Goal: Navigation & Orientation: Find specific page/section

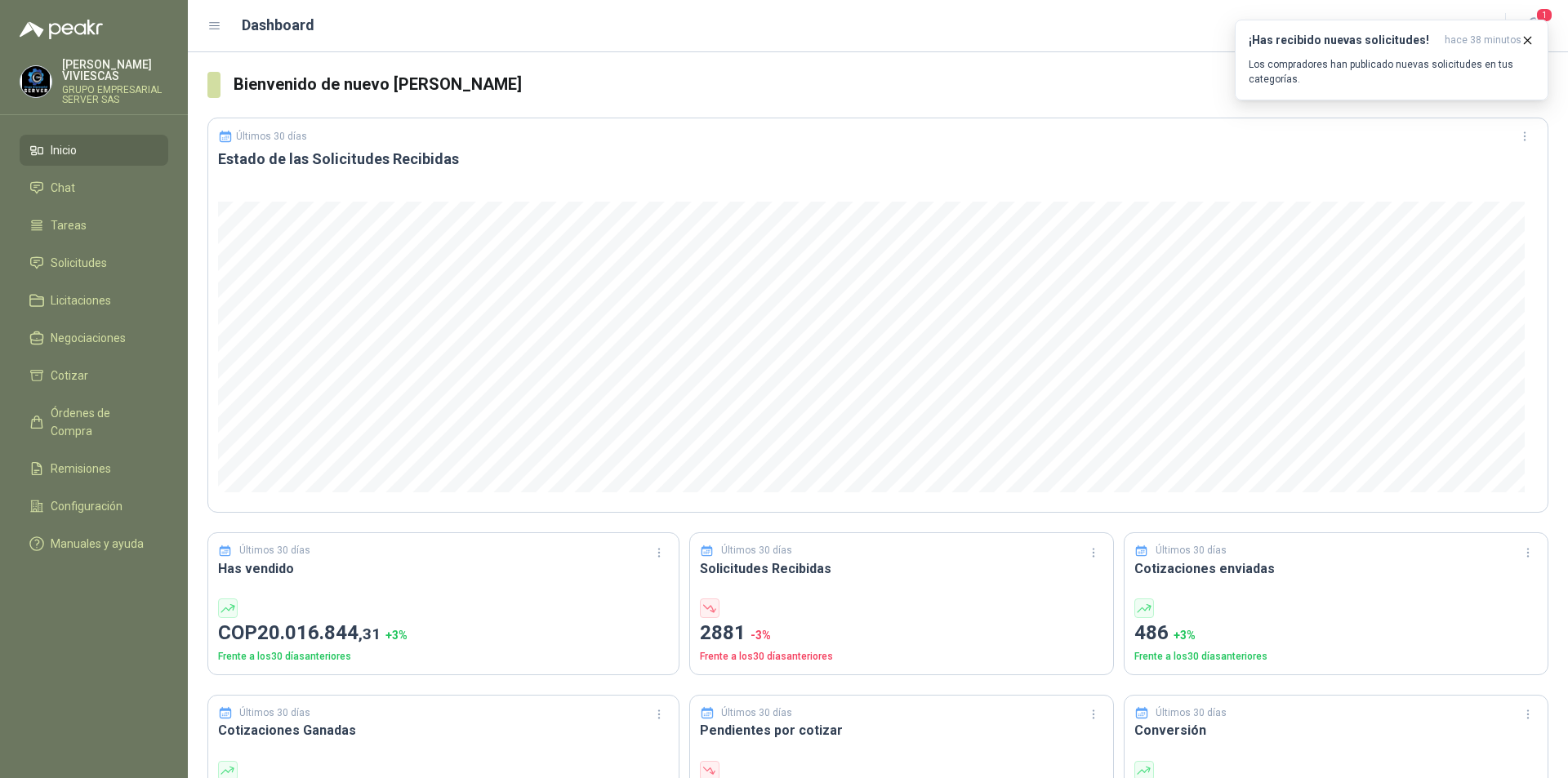
click at [108, 397] on ul "Inicio Chat Tareas Solicitudes Licitaciones Negociaciones Cotizar Órdenes de Co…" at bounding box center [93, 350] width 187 height 431
click at [111, 412] on span "Órdenes de Compra" at bounding box center [101, 422] width 102 height 36
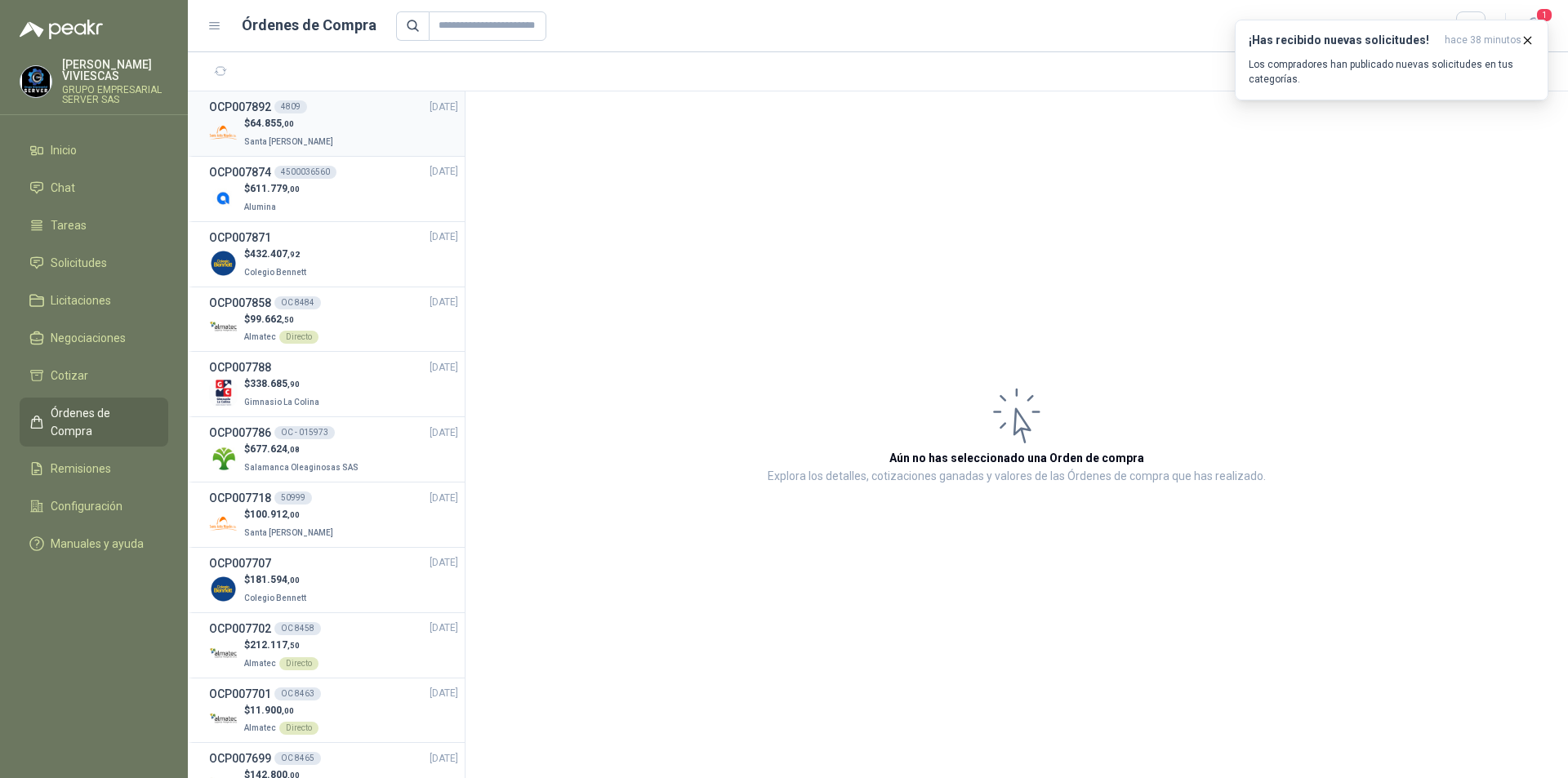
click at [329, 131] on div "$ 64.855 ,00 [GEOGRAPHIC_DATA][PERSON_NAME]" at bounding box center [334, 132] width 249 height 33
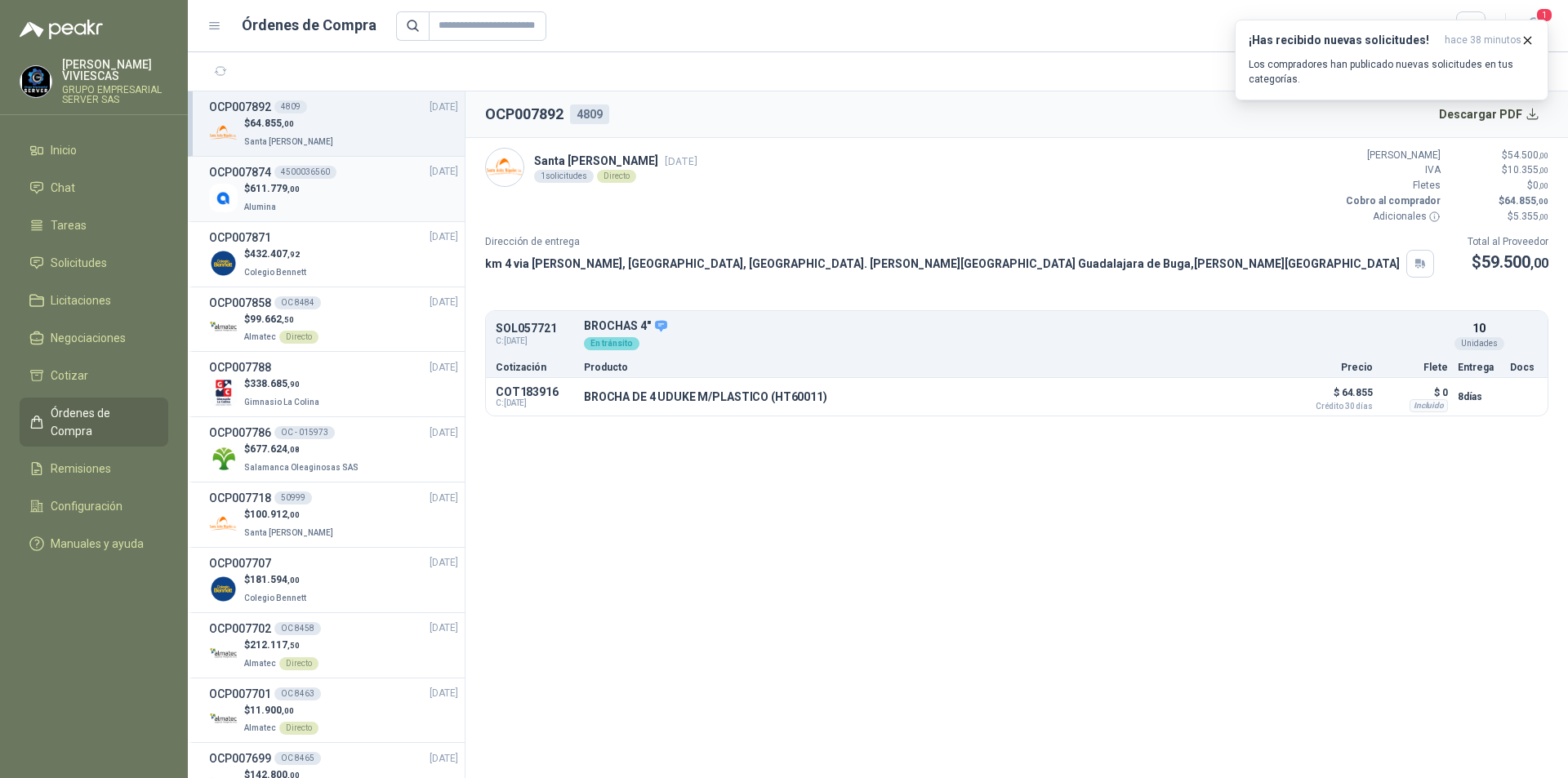
click at [387, 200] on div "$ 611.779 ,00 Alumina" at bounding box center [334, 198] width 249 height 33
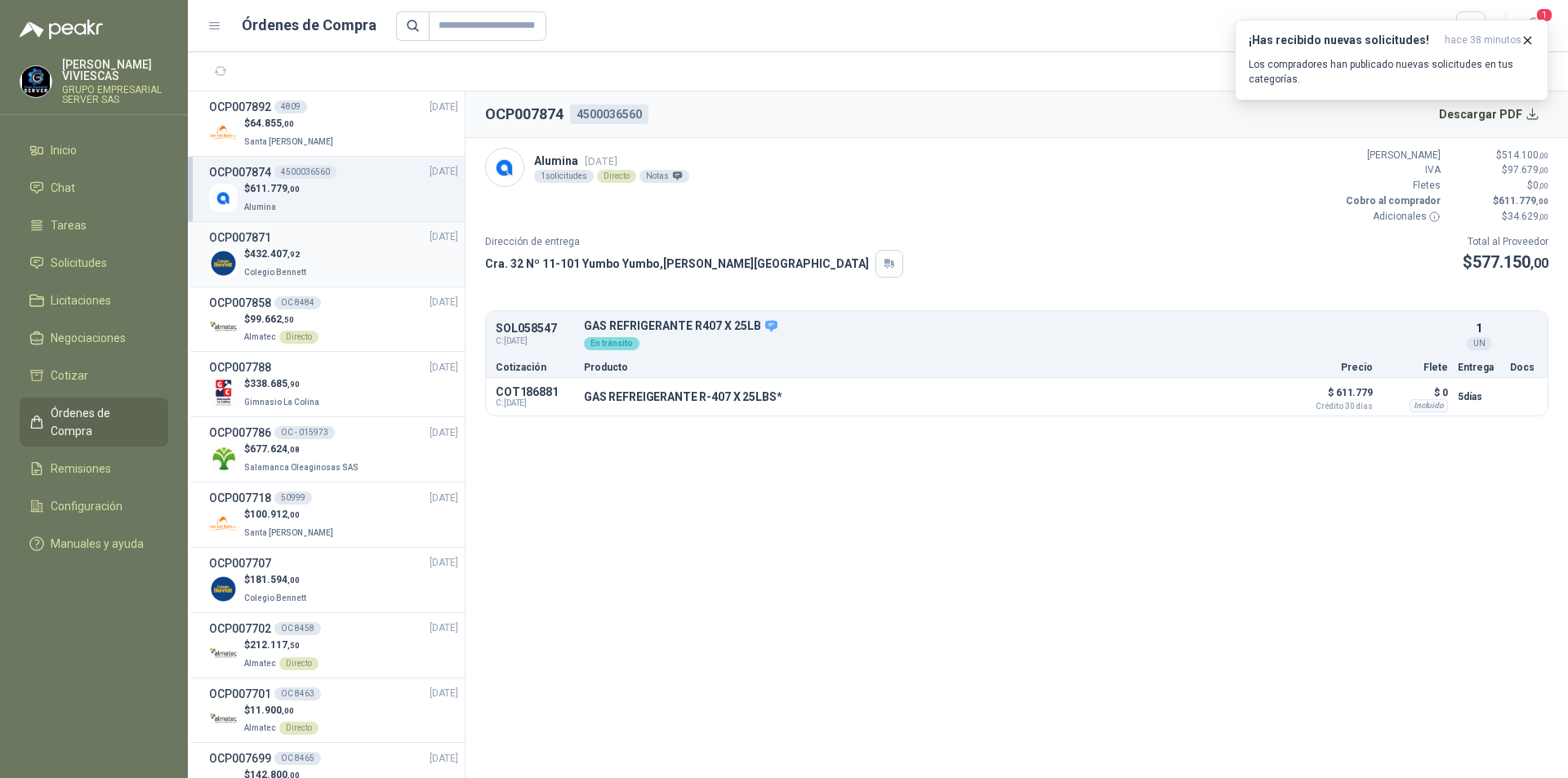
click at [360, 249] on div "$ 432.407 ,92 Colegio [PERSON_NAME]" at bounding box center [334, 263] width 249 height 33
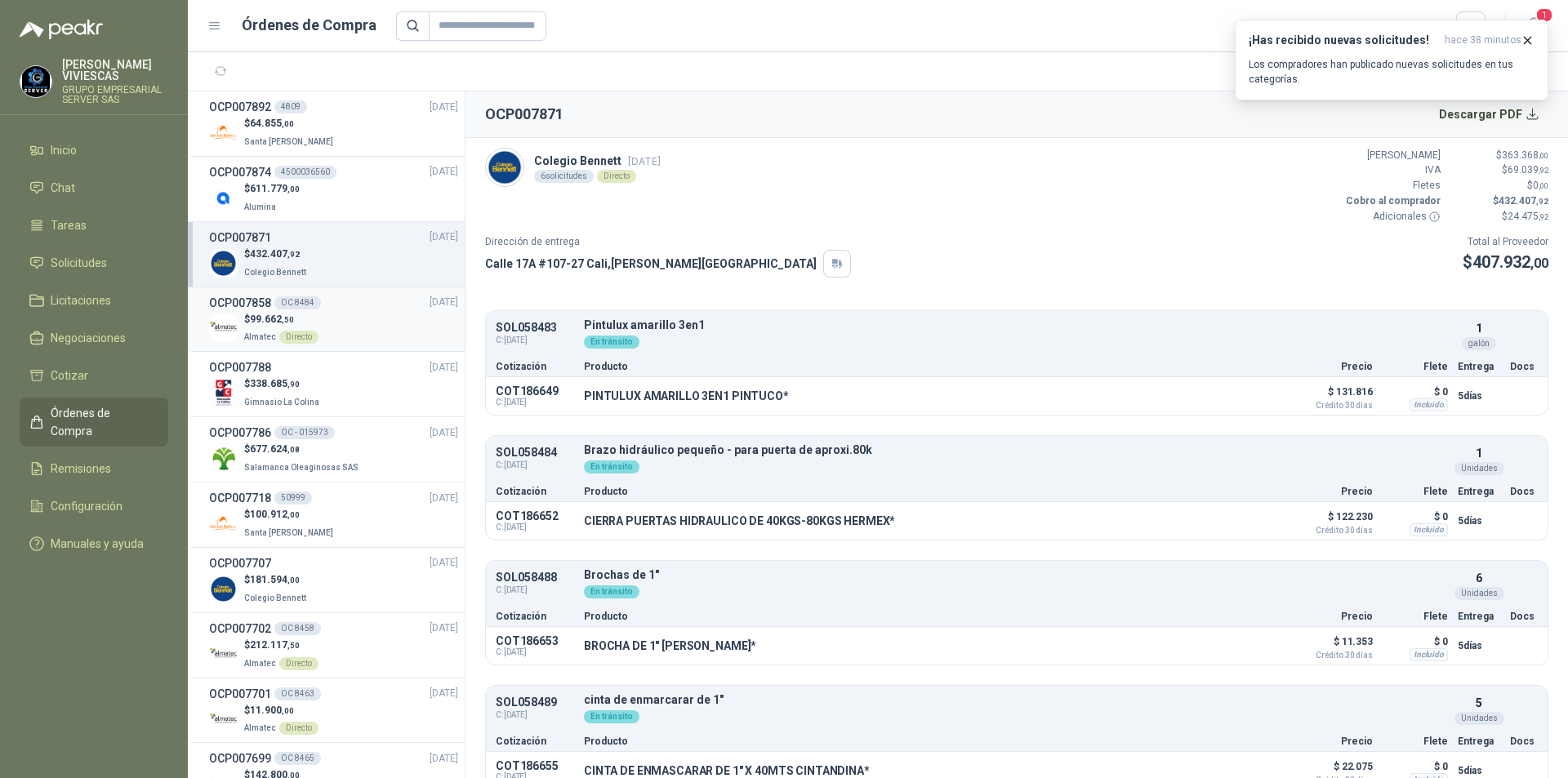
click at [371, 304] on div "OCP007858 OC 8484 [DATE]" at bounding box center [334, 302] width 249 height 18
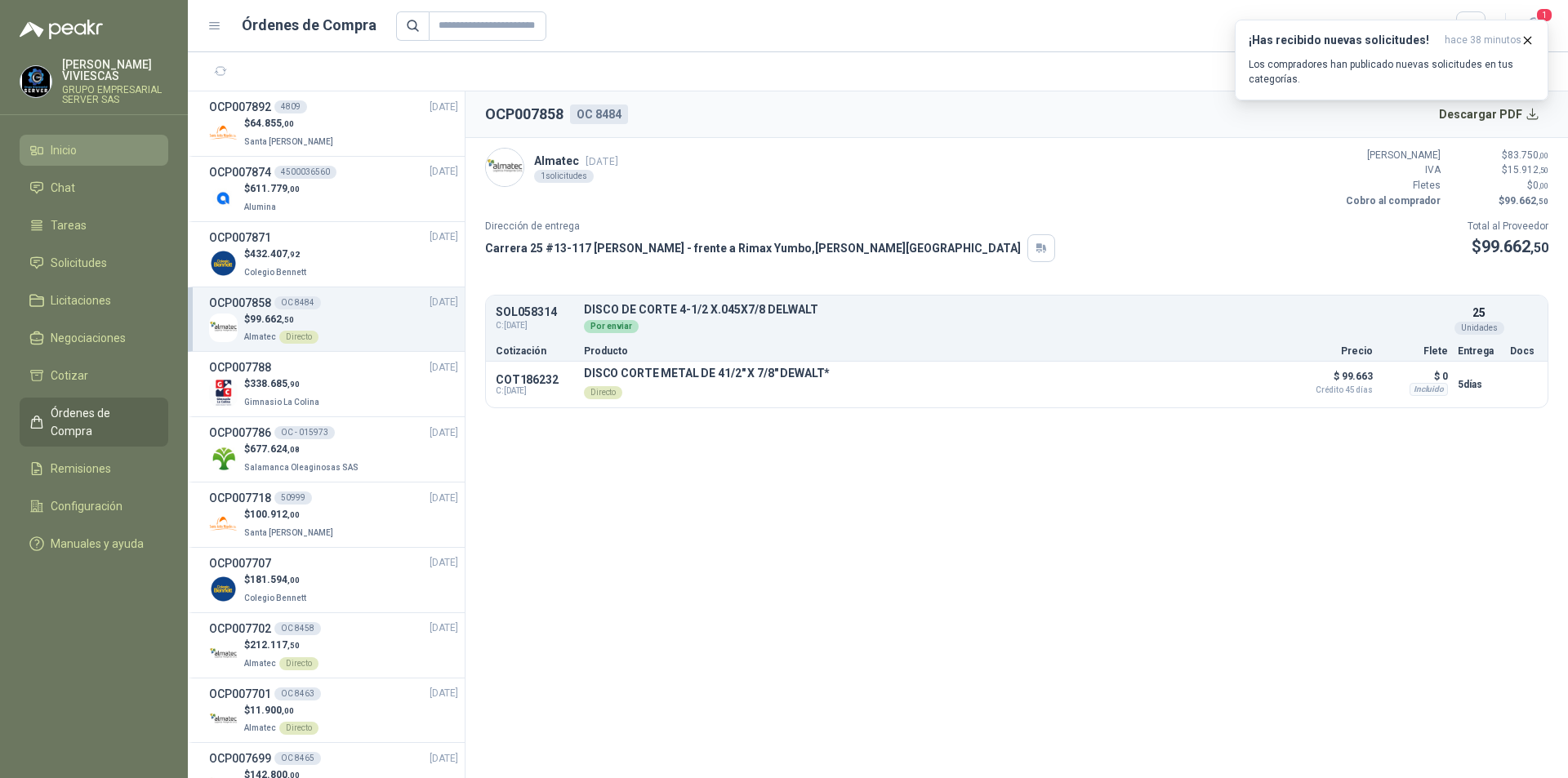
click at [75, 152] on span "Inicio" at bounding box center [63, 149] width 26 height 18
